Goal: Transaction & Acquisition: Purchase product/service

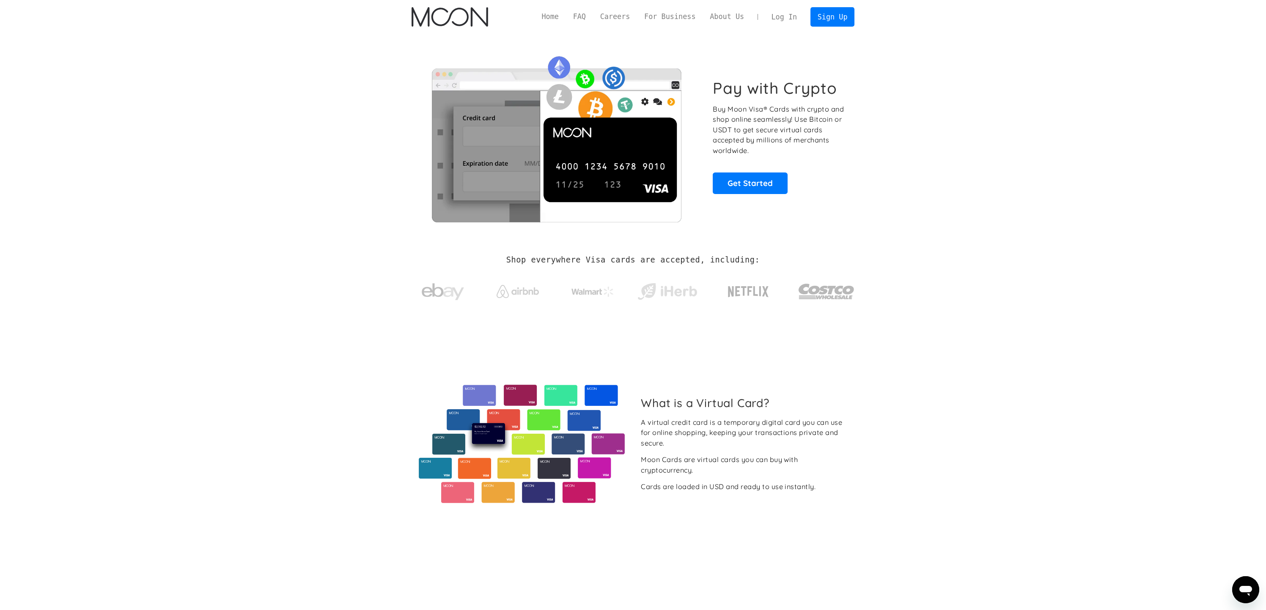
click at [790, 14] on link "Log In" at bounding box center [784, 17] width 40 height 19
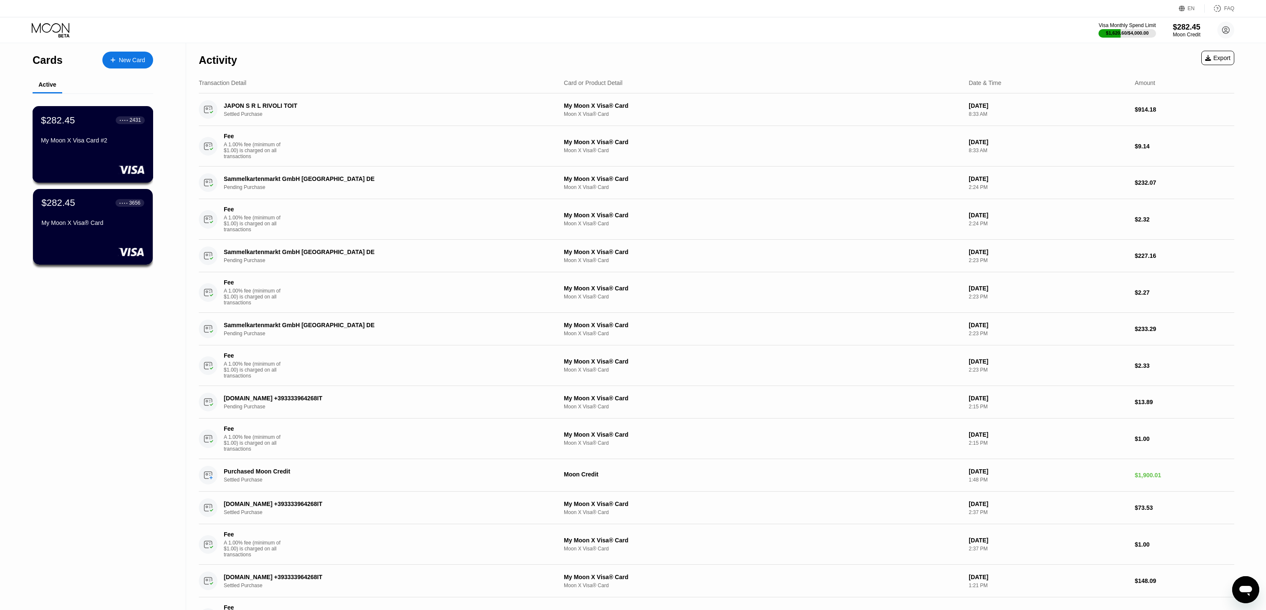
click at [88, 141] on div "My Moon X Visa Card #2" at bounding box center [93, 140] width 104 height 7
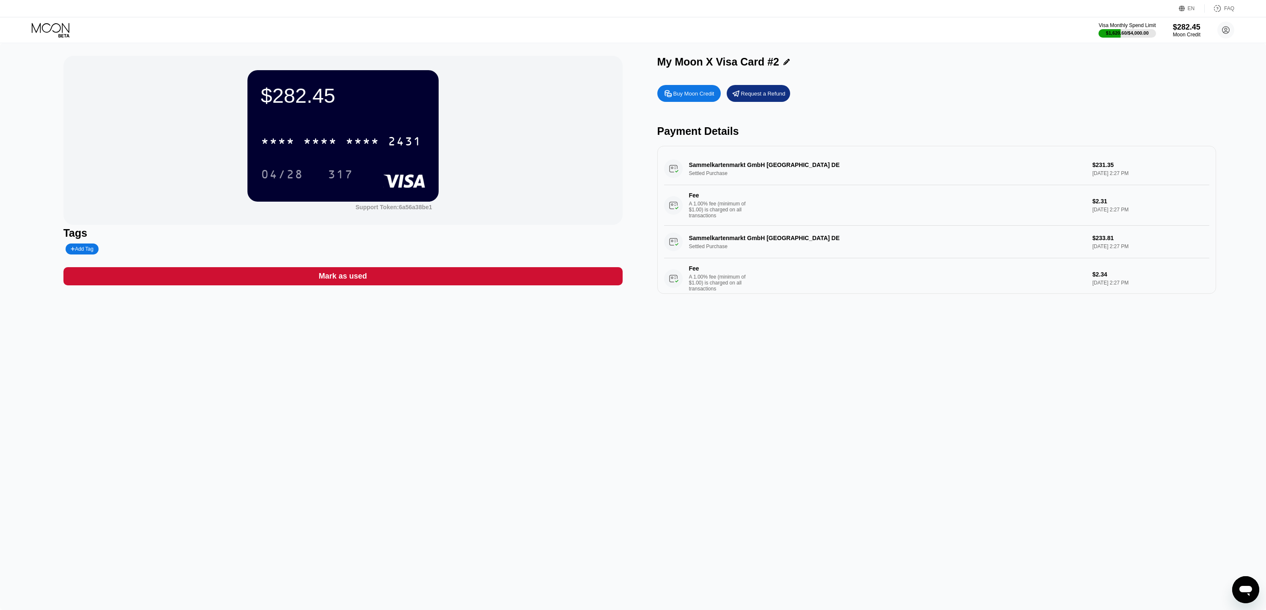
click at [699, 96] on div "Buy Moon Credit" at bounding box center [693, 93] width 41 height 7
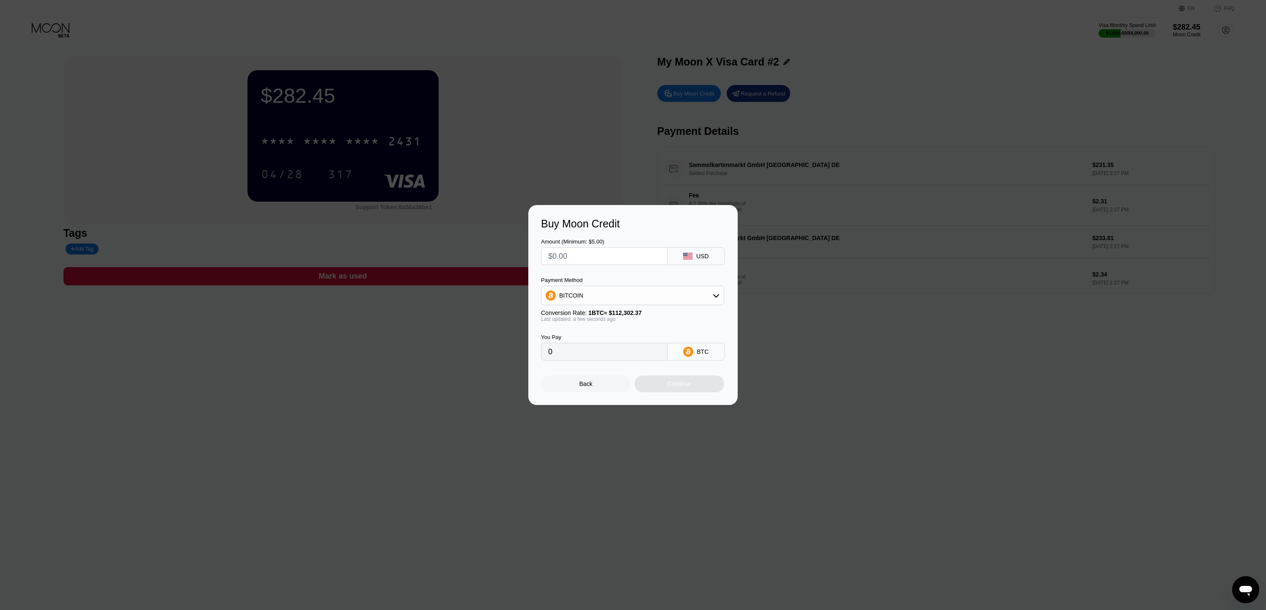
click at [593, 263] on input "text" at bounding box center [604, 256] width 112 height 17
type input "$1"
type input "0.00000891"
type input "$19"
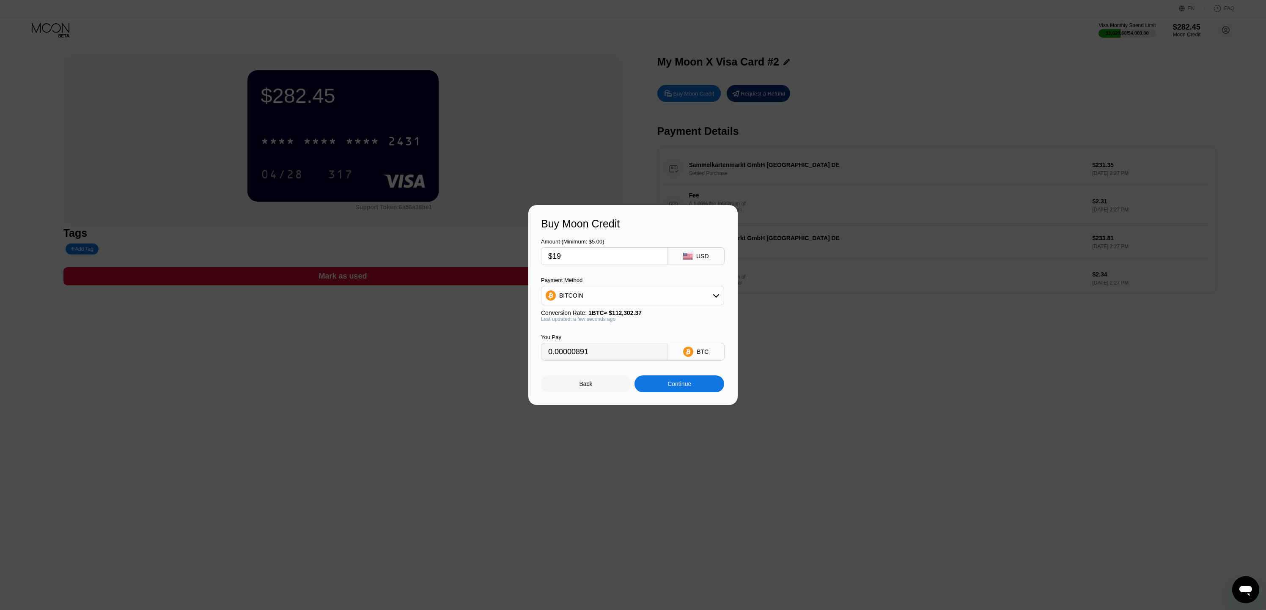
type input "0.00016919"
type input "$190"
type input "0.00169187"
type input "$1900"
type input "0.01691862"
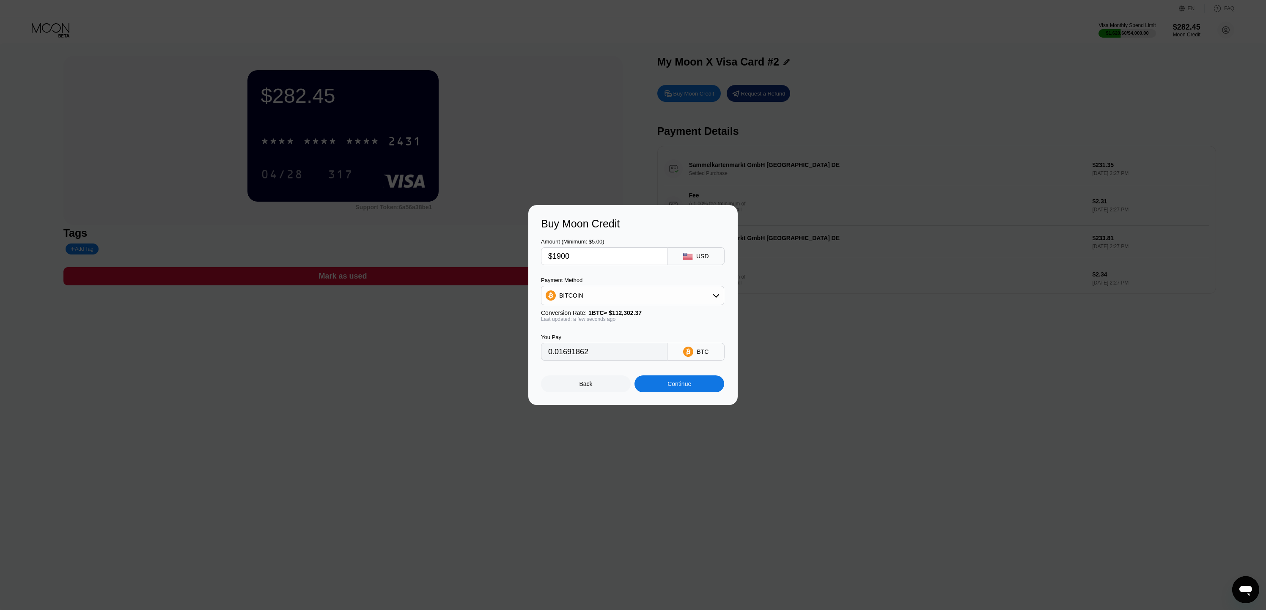
type input "$190"
type input "0.00169187"
type input "$19"
type input "0.00016919"
type input "$195"
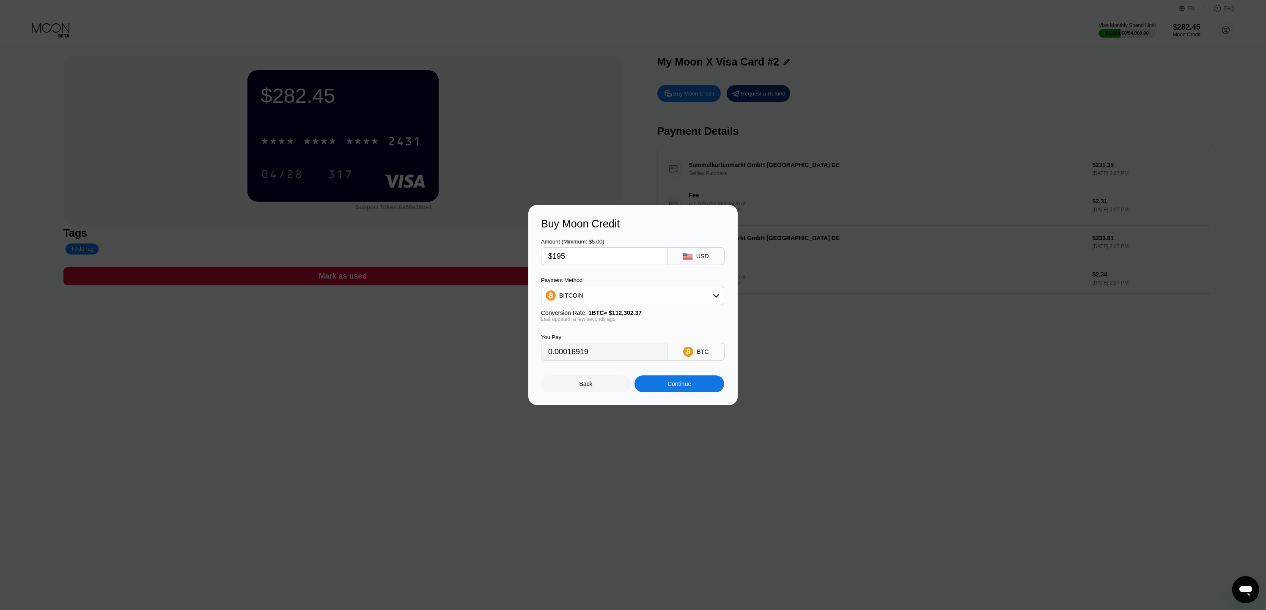
type input "0.00173639"
type input "$1950"
type input "0.01736384"
type input "$1950"
click at [659, 385] on div "Continue" at bounding box center [679, 384] width 90 height 17
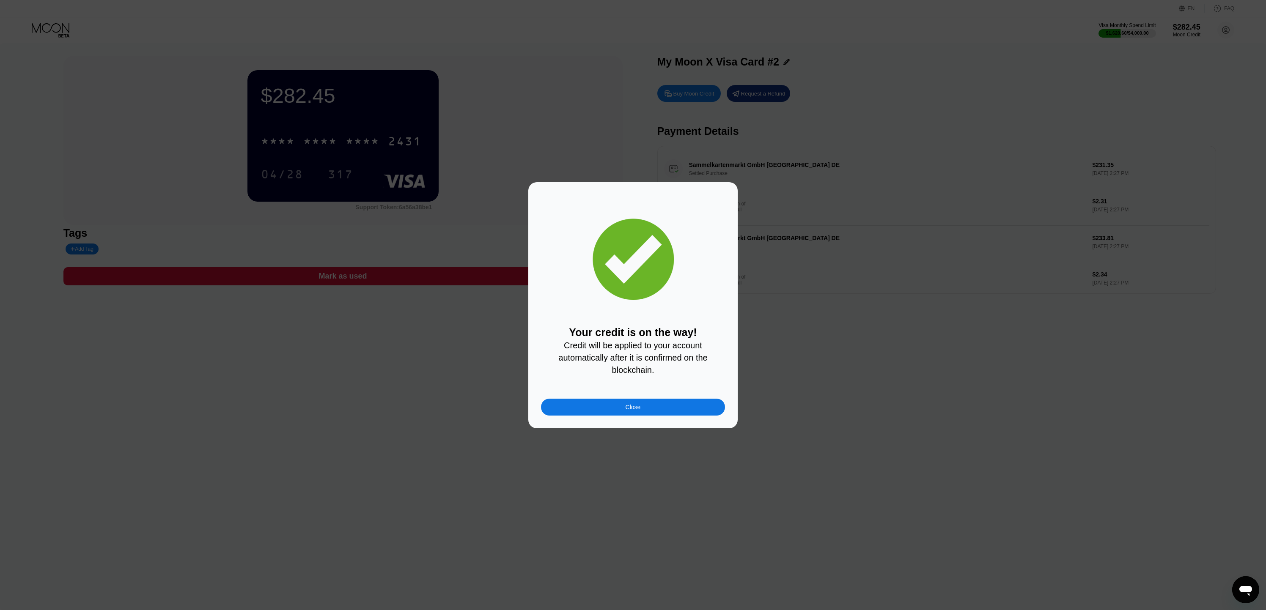
click at [620, 407] on div "Close" at bounding box center [633, 407] width 184 height 17
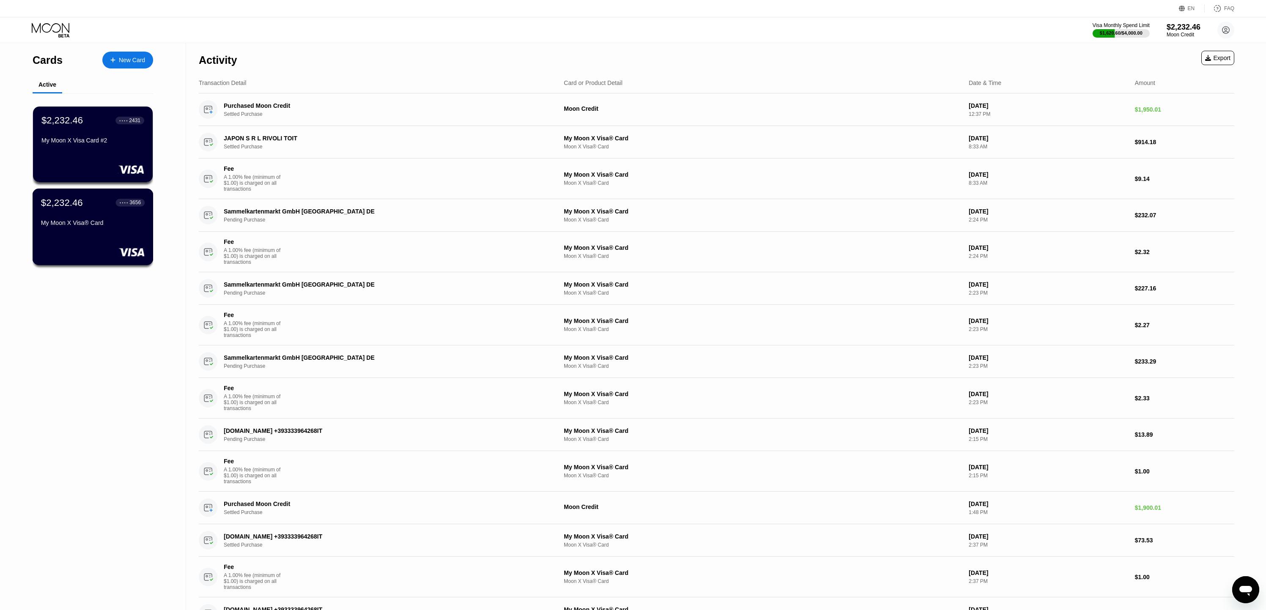
click at [80, 220] on div "My Moon X Visa® Card" at bounding box center [93, 223] width 104 height 7
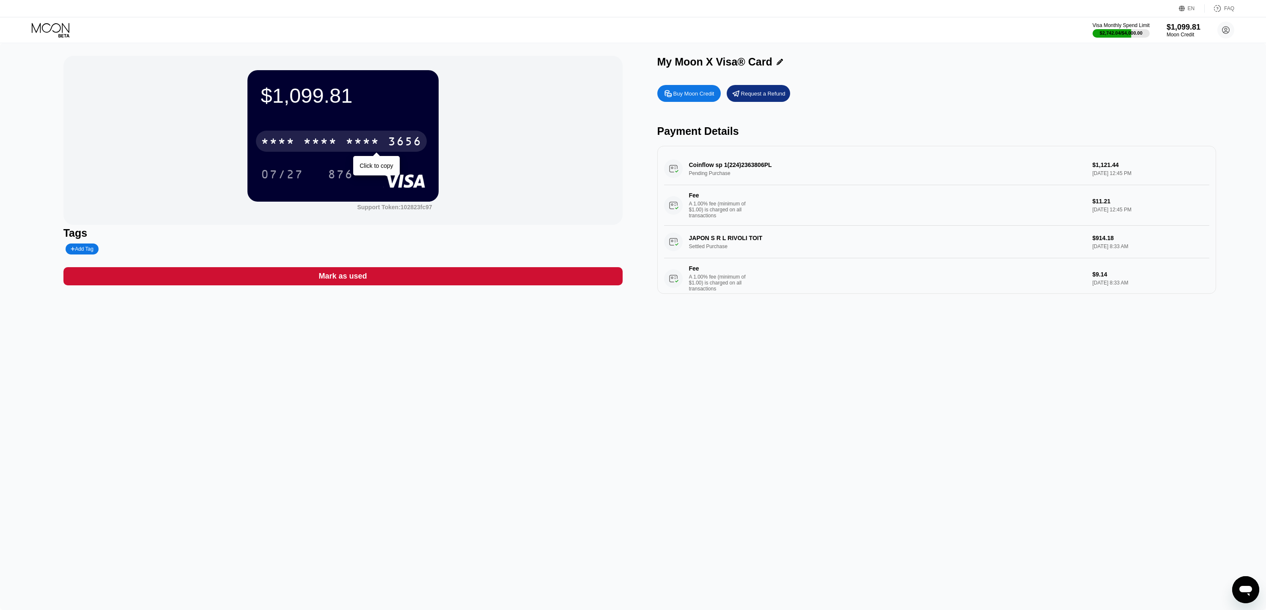
click at [335, 143] on div "* * * *" at bounding box center [320, 143] width 34 height 14
